Goal: Navigation & Orientation: Understand site structure

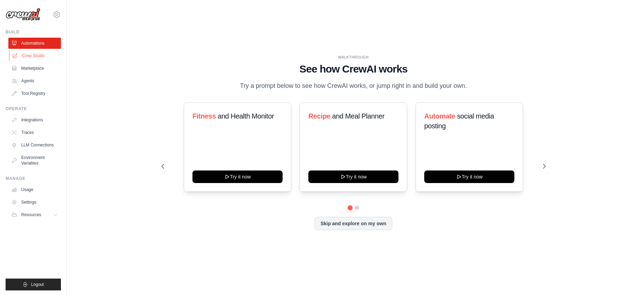
click at [30, 60] on link "Crew Studio" at bounding box center [35, 55] width 53 height 11
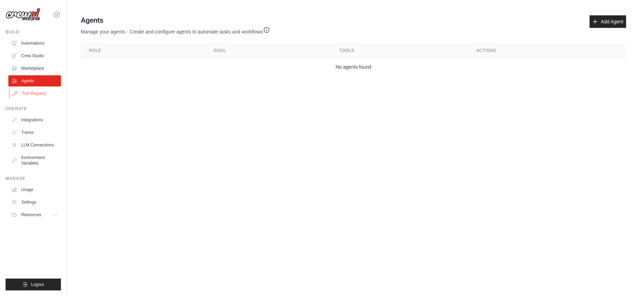
click at [29, 92] on link "Tool Registry" at bounding box center [35, 93] width 53 height 11
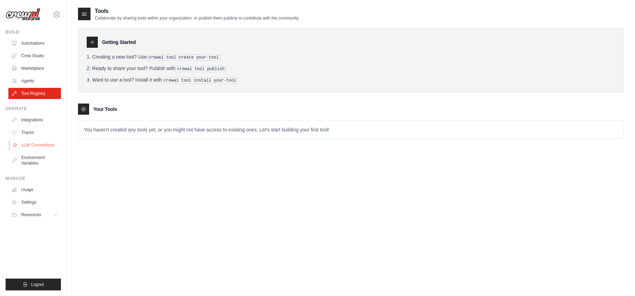
click at [48, 145] on link "LLM Connections" at bounding box center [35, 144] width 53 height 11
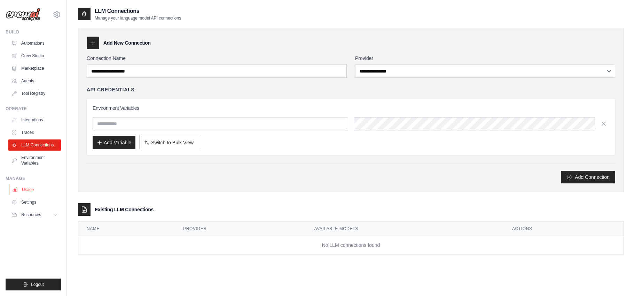
click at [37, 191] on link "Usage" at bounding box center [35, 189] width 53 height 11
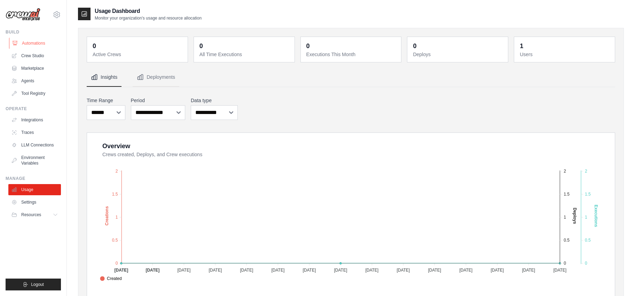
click at [33, 44] on link "Automations" at bounding box center [35, 43] width 53 height 11
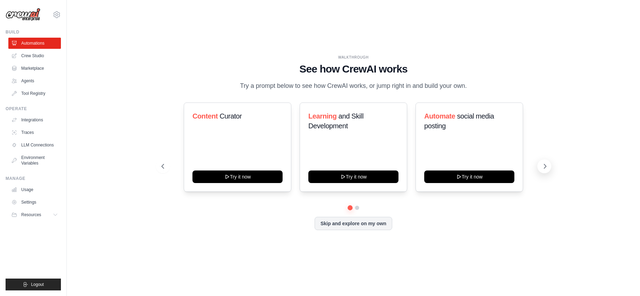
click at [547, 165] on icon at bounding box center [545, 166] width 7 height 7
click at [32, 217] on button "Resources" at bounding box center [35, 214] width 53 height 11
click at [30, 248] on span "Blog" at bounding box center [29, 249] width 8 height 6
click at [29, 190] on link "Usage" at bounding box center [35, 189] width 53 height 11
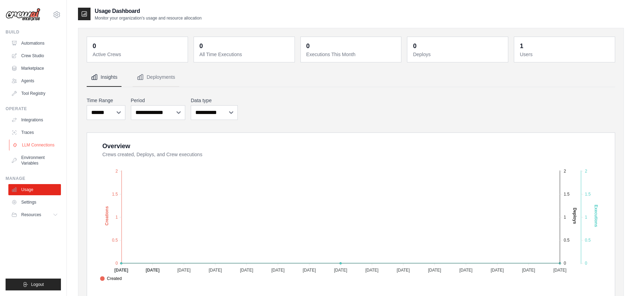
click at [23, 143] on link "LLM Connections" at bounding box center [35, 144] width 53 height 11
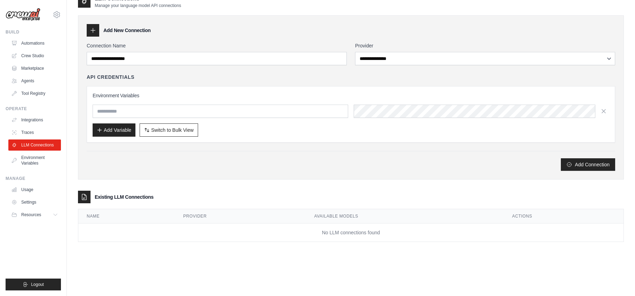
scroll to position [14, 0]
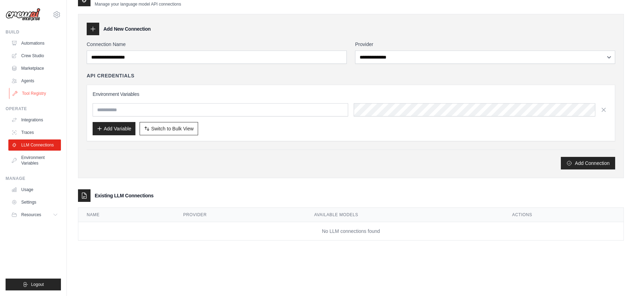
click at [33, 96] on link "Tool Registry" at bounding box center [35, 93] width 53 height 11
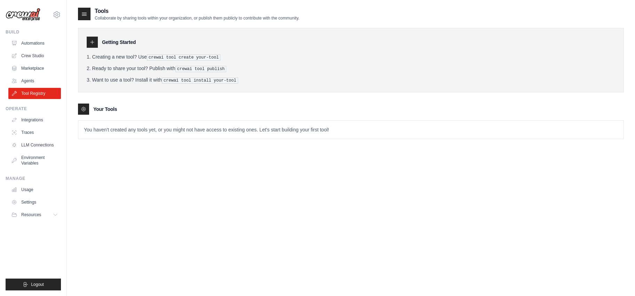
click at [120, 124] on p "You haven't created any tools yet, or you might not have access to existing one…" at bounding box center [350, 129] width 545 height 18
click at [36, 77] on link "Agents" at bounding box center [35, 80] width 53 height 11
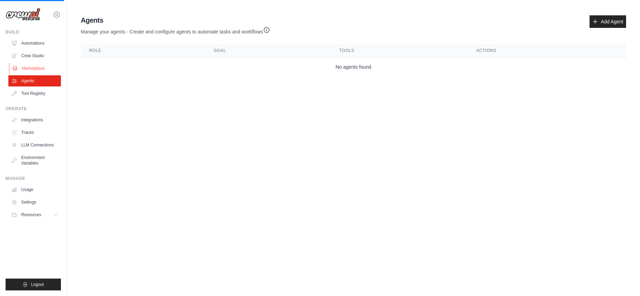
click at [37, 67] on link "Marketplace" at bounding box center [35, 68] width 53 height 11
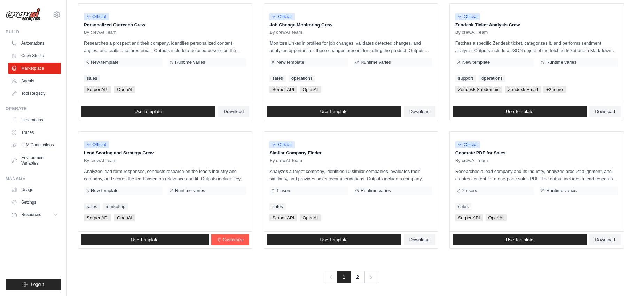
scroll to position [350, 0]
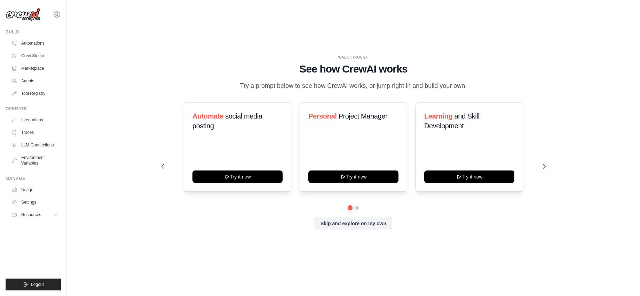
click at [192, 225] on div "Skip and explore on my own" at bounding box center [354, 223] width 384 height 13
